Goal: Task Accomplishment & Management: Contribute content

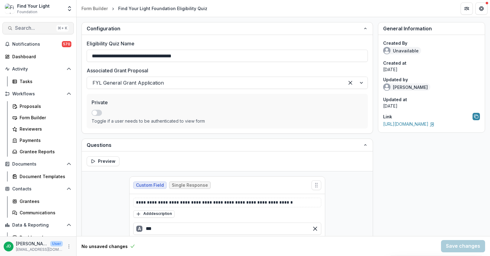
click at [25, 30] on span "Search..." at bounding box center [34, 28] width 39 height 6
type input "**********"
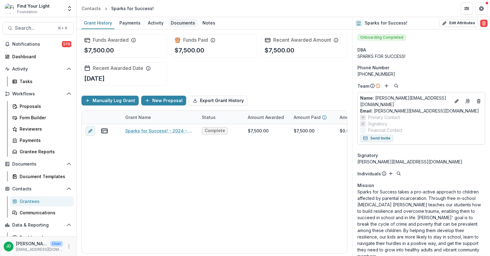
click at [176, 24] on div "Documents" at bounding box center [182, 22] width 29 height 9
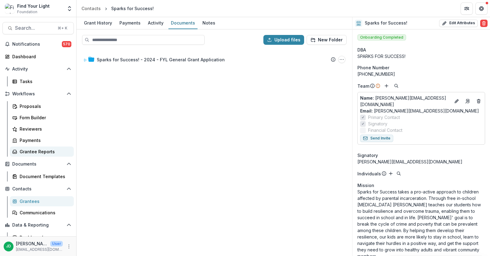
click at [31, 147] on link "Grantee Reports" at bounding box center [42, 151] width 64 height 10
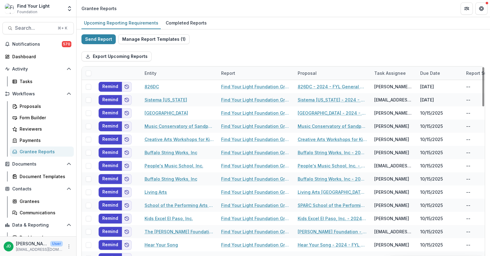
click at [120, 70] on div at bounding box center [118, 72] width 46 height 13
click at [113, 67] on div at bounding box center [118, 72] width 46 height 13
click at [133, 21] on div "Upcoming Reporting Requirements" at bounding box center [120, 22] width 79 height 9
click at [178, 17] on link "Completed Reports" at bounding box center [186, 23] width 46 height 12
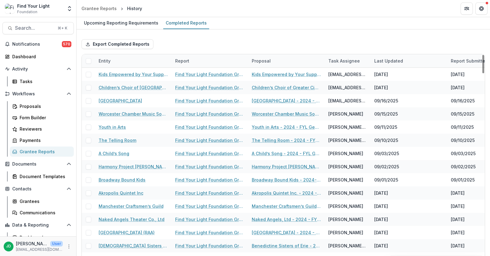
click at [124, 60] on div "Entity" at bounding box center [133, 60] width 77 height 13
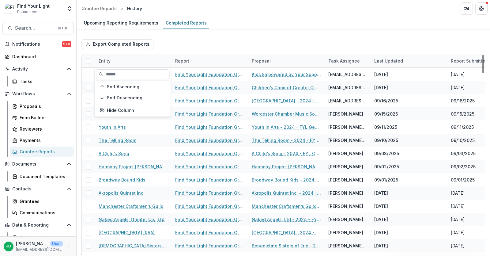
click at [123, 72] on input at bounding box center [133, 74] width 74 height 10
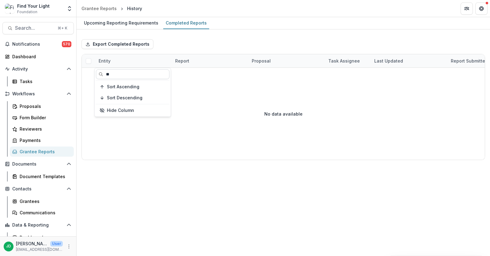
type input "*"
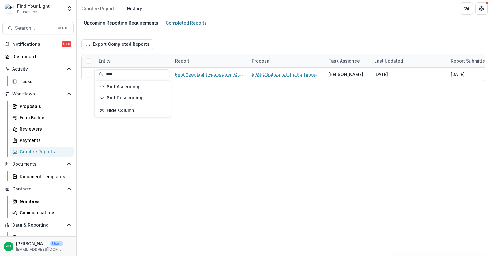
type input "****"
click at [239, 127] on div "Upcoming Reporting Requirements Completed Reports Export Completed Reports Enti…" at bounding box center [284, 136] width 414 height 239
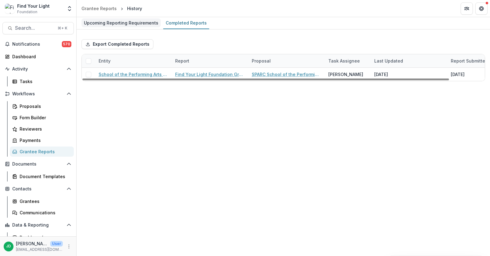
click at [134, 20] on div "Upcoming Reporting Requirements" at bounding box center [120, 22] width 79 height 9
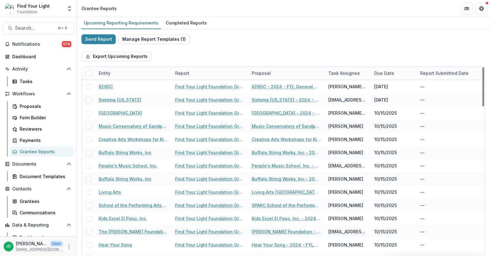
click at [138, 74] on div "Entity" at bounding box center [133, 72] width 77 height 13
click at [130, 89] on input at bounding box center [133, 86] width 74 height 10
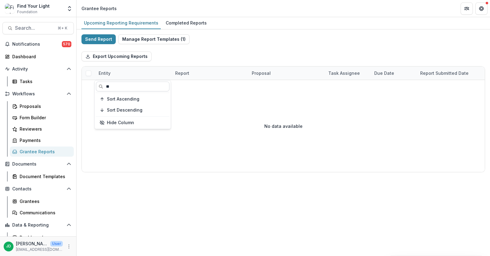
type input "*"
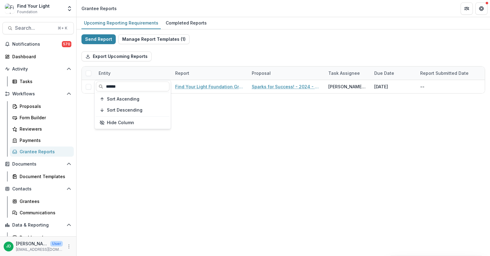
type input "******"
click at [211, 124] on div "Upcoming Reporting Requirements Completed Reports Send Report Manage Report Tem…" at bounding box center [284, 136] width 414 height 239
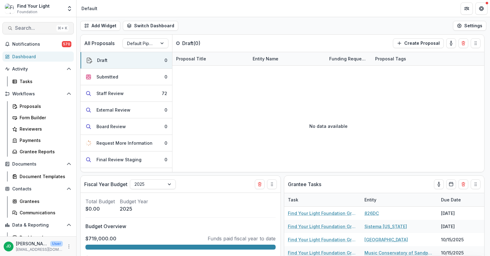
click at [21, 29] on span "Search..." at bounding box center [34, 28] width 39 height 6
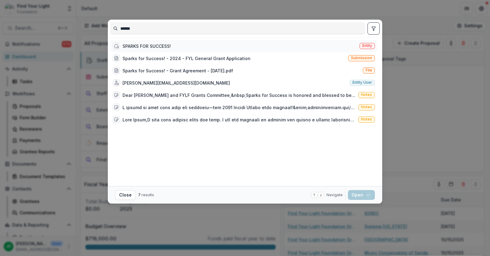
type input "******"
click at [131, 43] on div "SPARKS FOR SUCCESS!" at bounding box center [147, 46] width 48 height 6
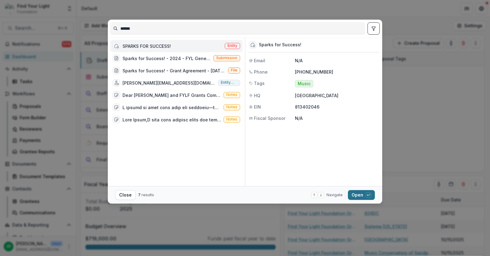
click at [360, 193] on button "Open with enter key" at bounding box center [361, 195] width 27 height 10
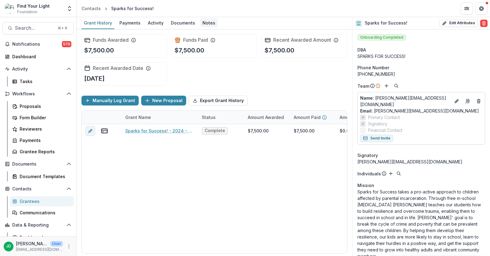
click at [205, 23] on div "Notes" at bounding box center [209, 22] width 18 height 9
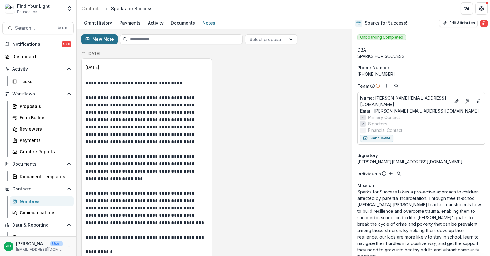
click at [108, 39] on button "New Note" at bounding box center [99, 39] width 36 height 10
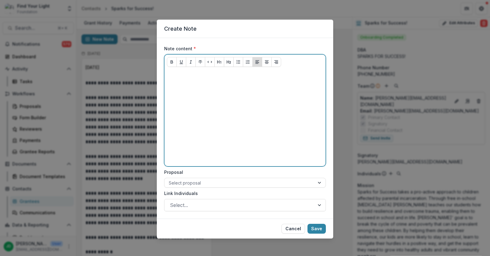
click at [186, 79] on div at bounding box center [245, 118] width 156 height 92
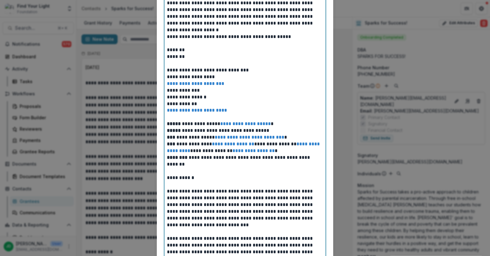
scroll to position [105, 0]
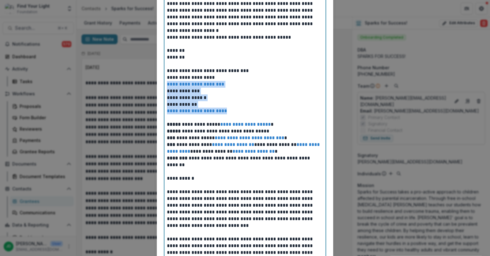
drag, startPoint x: 238, startPoint y: 109, endPoint x: 166, endPoint y: 84, distance: 76.5
click at [166, 84] on div "**********" at bounding box center [244, 141] width 161 height 354
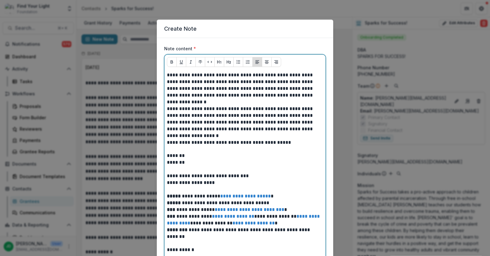
scroll to position [226, 0]
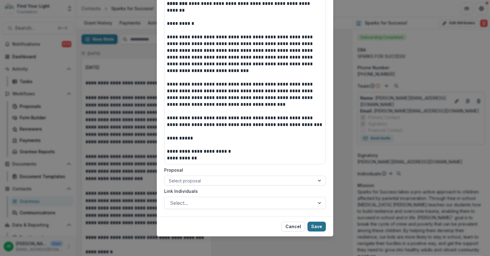
click at [316, 227] on button "Save" at bounding box center [317, 226] width 18 height 10
